Goal: Task Accomplishment & Management: Use online tool/utility

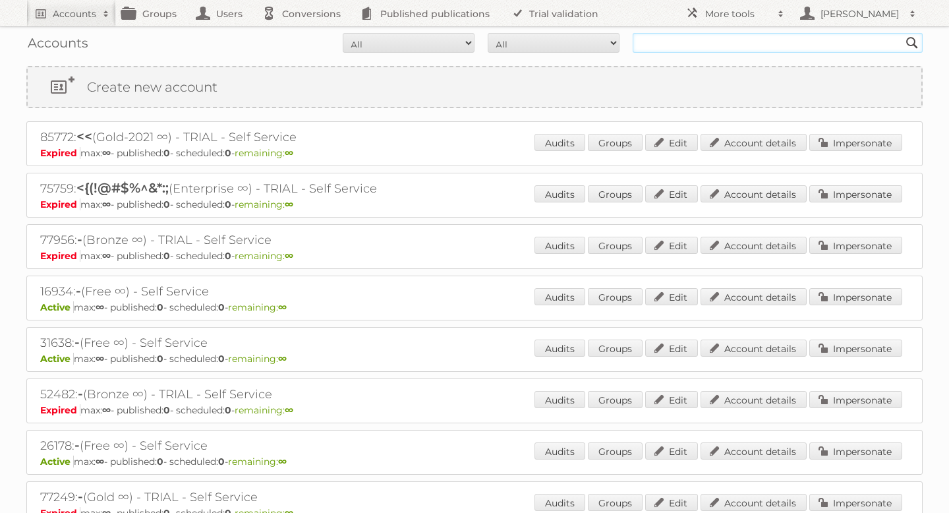
click at [692, 42] on input "text" at bounding box center [778, 43] width 290 height 20
type input "woonsquare"
click at [902, 33] on input "Search" at bounding box center [912, 43] width 20 height 20
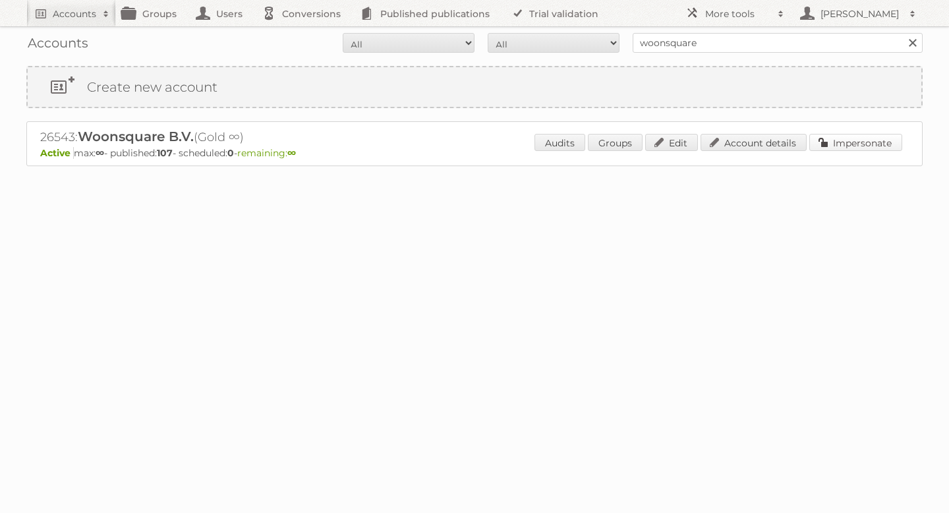
click at [842, 148] on link "Impersonate" at bounding box center [856, 142] width 93 height 17
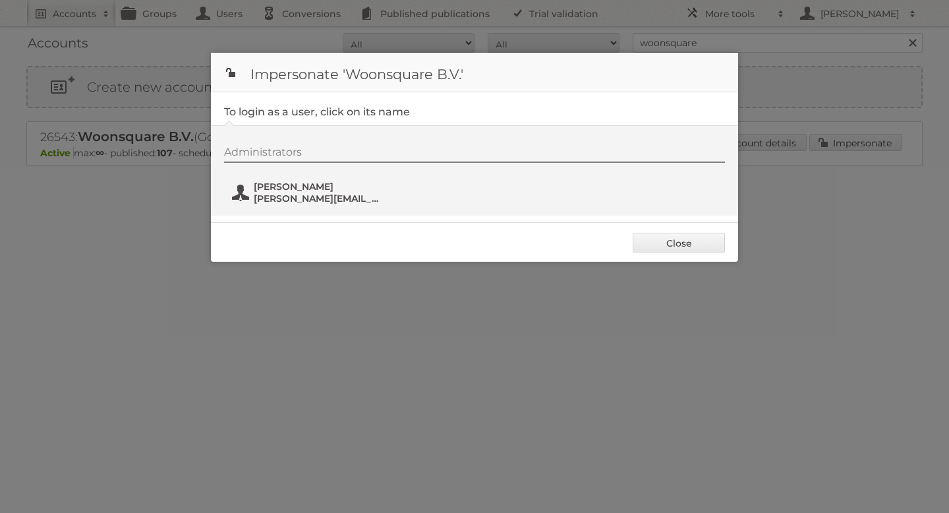
click at [335, 190] on span "David Rodgers" at bounding box center [318, 187] width 128 height 12
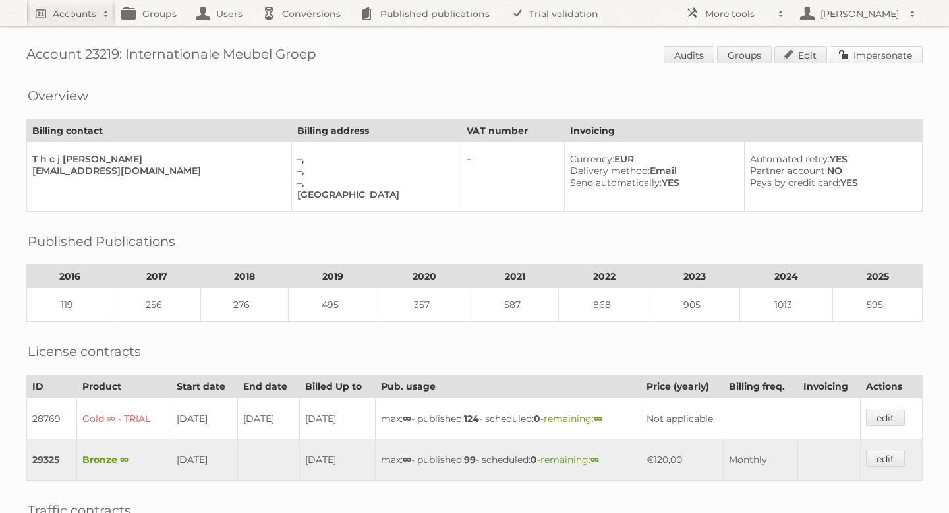
click at [868, 51] on link "Impersonate" at bounding box center [876, 54] width 93 height 17
click at [862, 49] on link "Impersonate" at bounding box center [876, 54] width 93 height 17
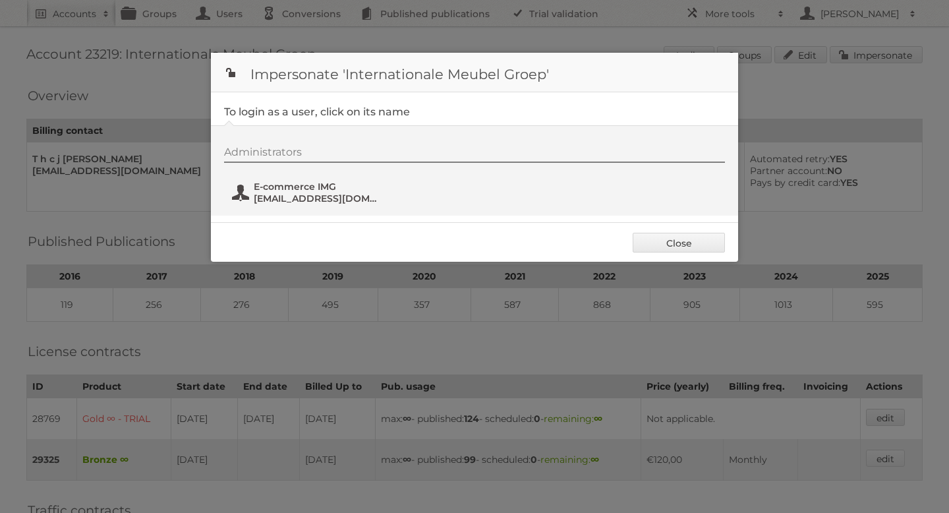
click at [307, 200] on span "Social@i-m-g.nl" at bounding box center [318, 198] width 128 height 12
